Goal: Information Seeking & Learning: Learn about a topic

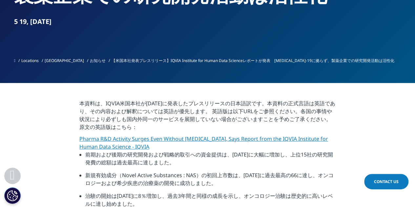
scroll to position [230, 0]
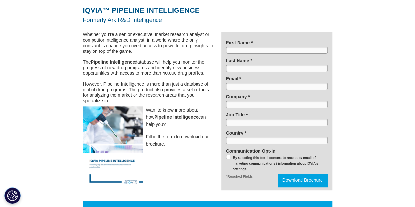
scroll to position [66, 0]
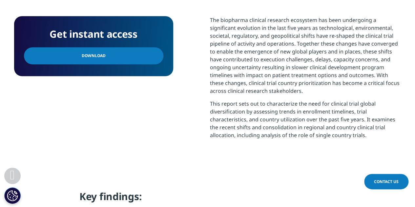
scroll to position [394, 0]
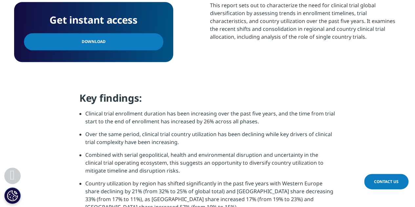
click at [119, 41] on link "Download" at bounding box center [93, 41] width 139 height 17
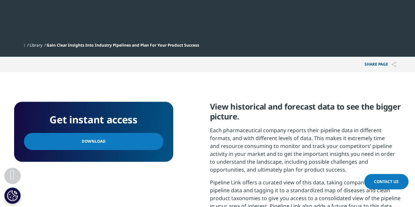
scroll to position [328, 0]
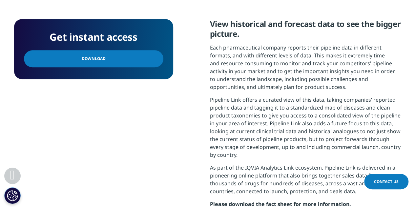
click at [131, 55] on link "Download" at bounding box center [93, 58] width 139 height 17
